Goal: Navigation & Orientation: Find specific page/section

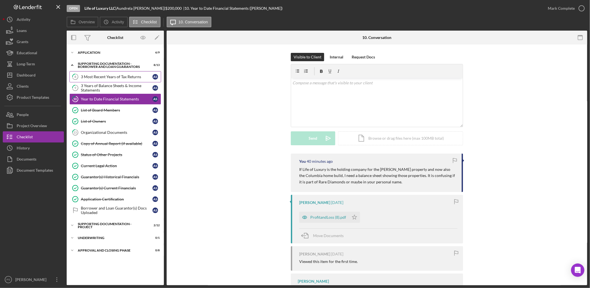
scroll to position [27, 0]
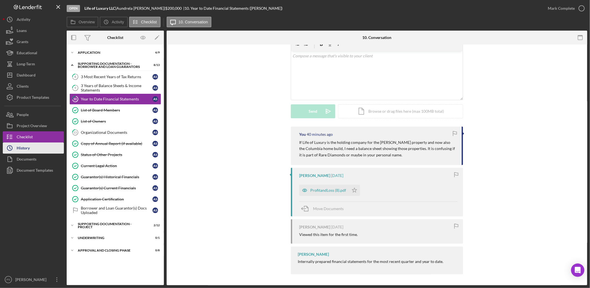
click at [40, 148] on button "Icon/History History" at bounding box center [33, 147] width 61 height 11
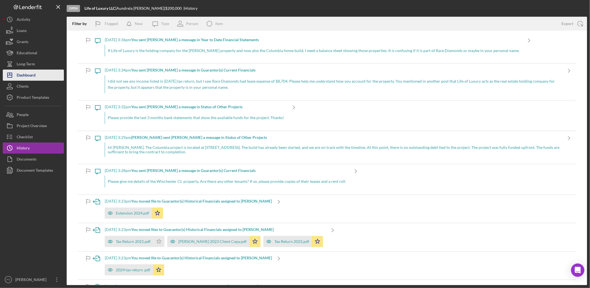
click at [44, 74] on button "Icon/Dashboard Dashboard" at bounding box center [33, 74] width 61 height 11
